Goal: Information Seeking & Learning: Find specific page/section

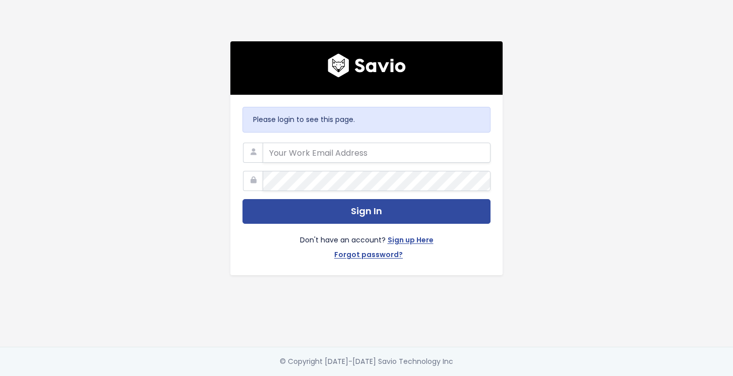
click at [471, 375] on com-1password-button at bounding box center [366, 376] width 733 height 0
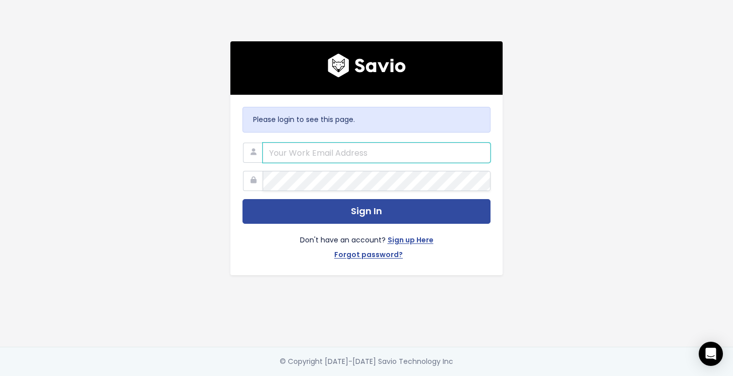
type input "hello@storypark.com"
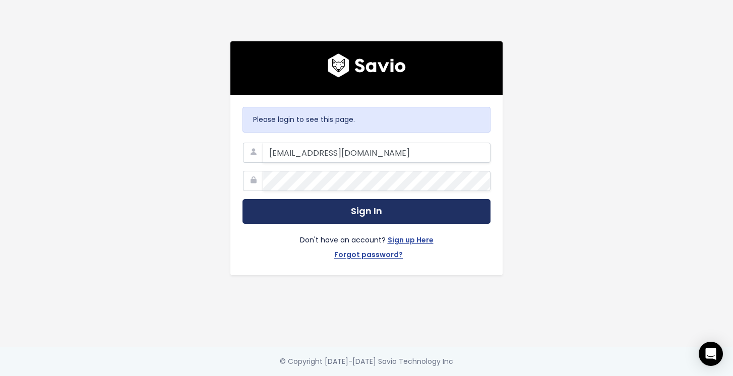
click at [335, 210] on button "Sign In" at bounding box center [366, 211] width 248 height 25
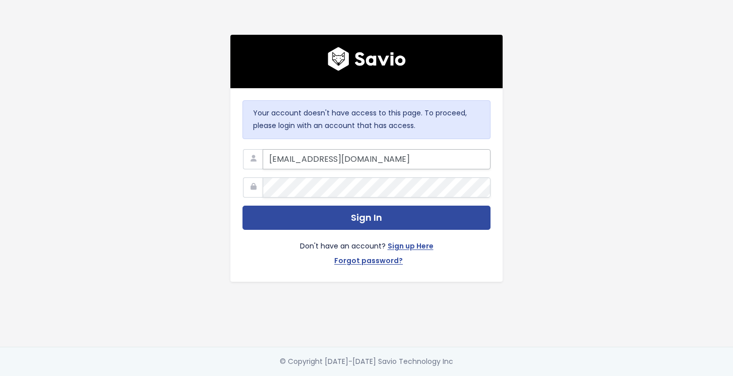
click at [380, 159] on input "hello@storypark.com" at bounding box center [376, 159] width 228 height 20
click at [351, 156] on input "hello@storypark.com" at bounding box center [376, 159] width 228 height 20
type input "danielle.serceau@storypark.com"
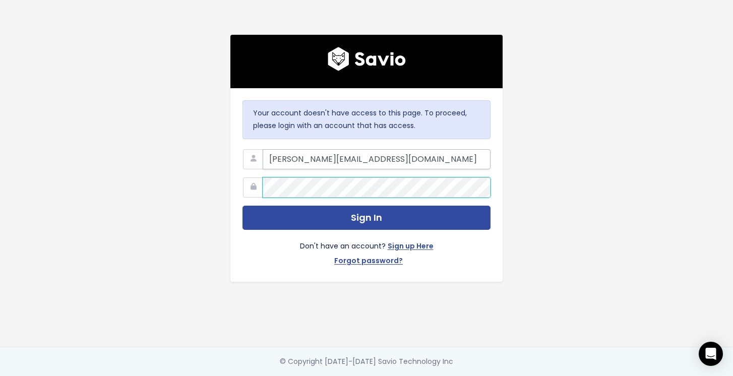
click at [242, 206] on button "Sign In" at bounding box center [366, 218] width 248 height 25
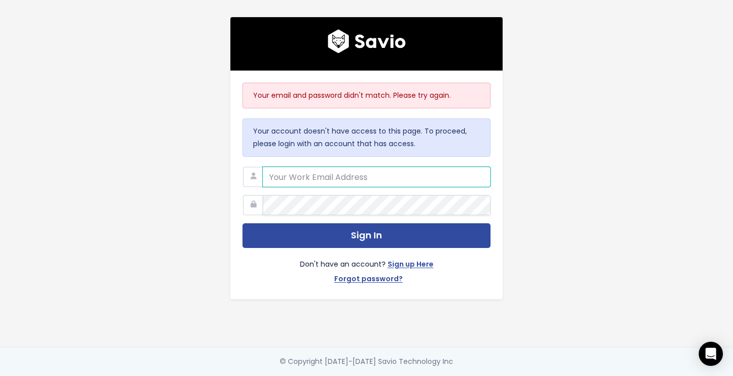
type input "[PERSON_NAME][EMAIL_ADDRESS][DOMAIN_NAME]"
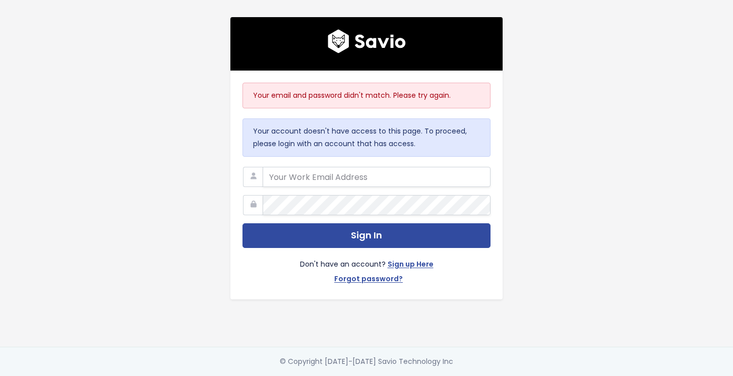
type input "[EMAIL_ADDRESS][DOMAIN_NAME]"
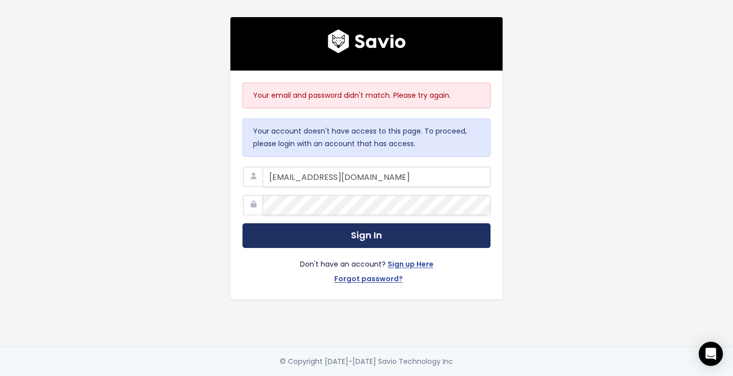
click at [321, 233] on button "Sign In" at bounding box center [366, 235] width 248 height 25
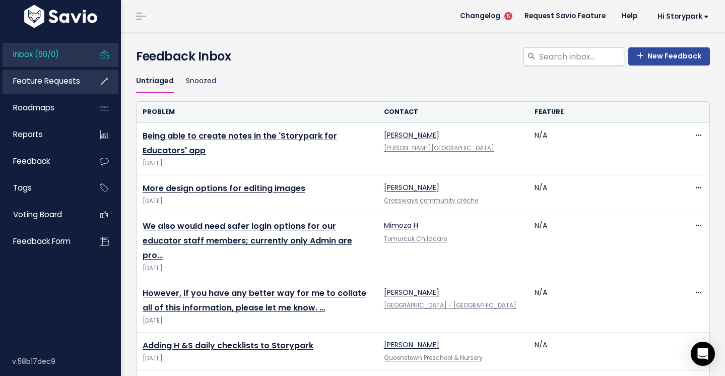
click at [52, 83] on span "Feature Requests" at bounding box center [46, 81] width 67 height 11
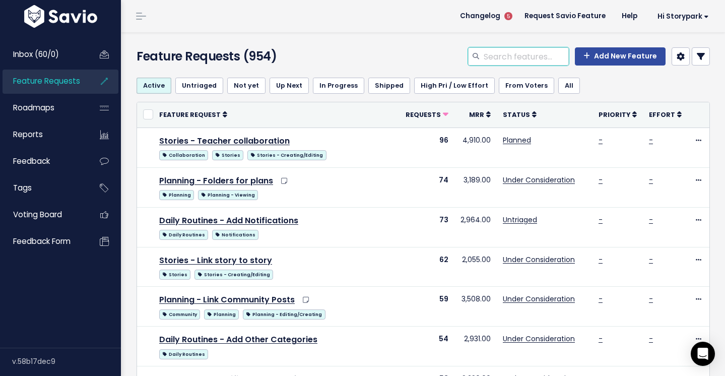
click at [494, 56] on input "search" at bounding box center [526, 56] width 86 height 18
type input "communication"
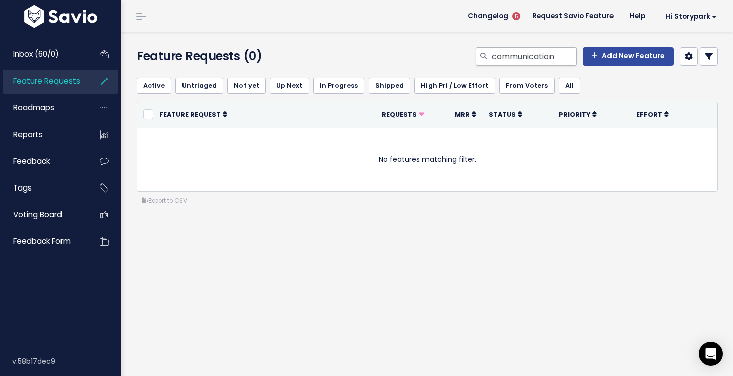
click at [480, 54] on icon at bounding box center [483, 56] width 7 height 7
click at [552, 59] on input "communication" at bounding box center [533, 56] width 86 height 18
click at [559, 53] on input "communication" at bounding box center [533, 56] width 86 height 18
type input "c"
click at [36, 88] on link "Feature Requests" at bounding box center [43, 81] width 81 height 23
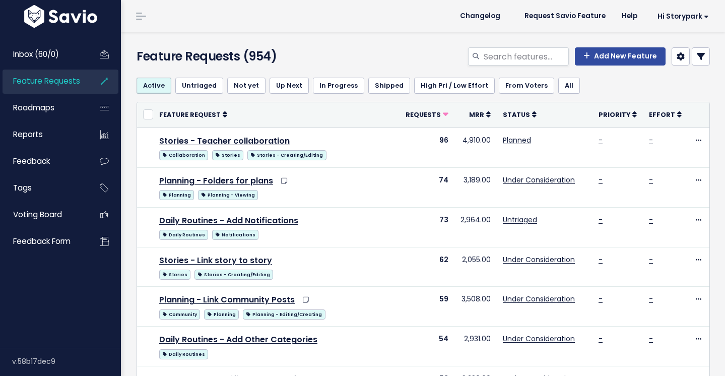
click at [43, 76] on span "Feature Requests" at bounding box center [46, 81] width 67 height 11
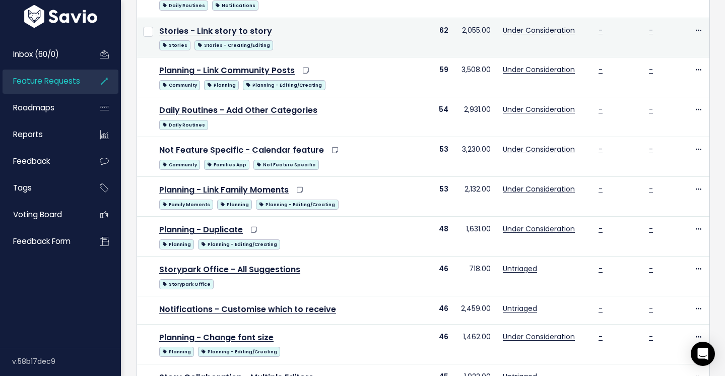
scroll to position [295, 0]
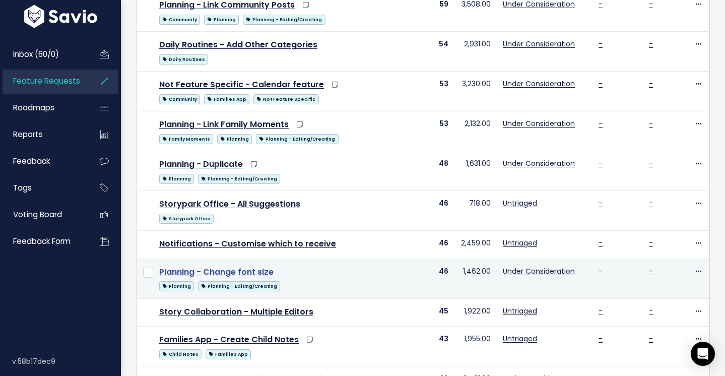
click at [229, 271] on link "Planning - Change font size" at bounding box center [216, 272] width 114 height 12
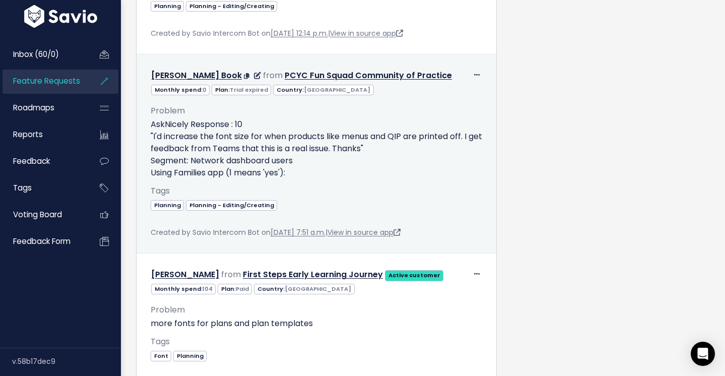
scroll to position [2284, 0]
